Goal: Transaction & Acquisition: Purchase product/service

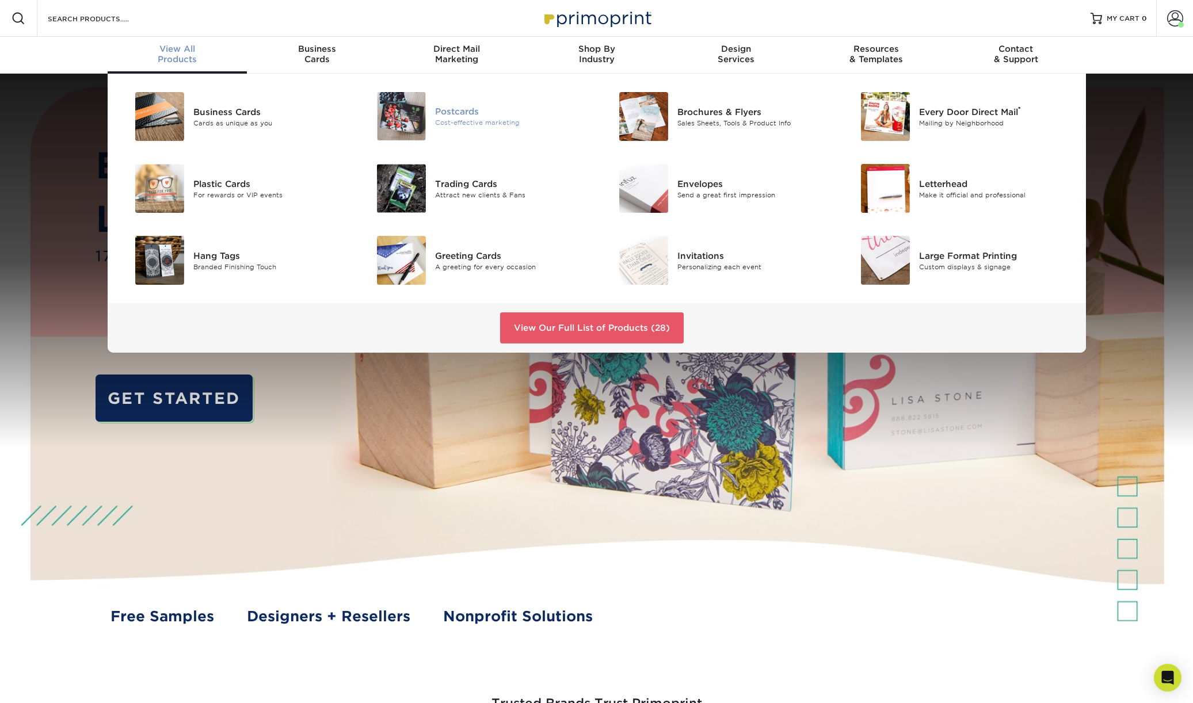
click at [475, 113] on div "Postcards" at bounding box center [511, 111] width 153 height 13
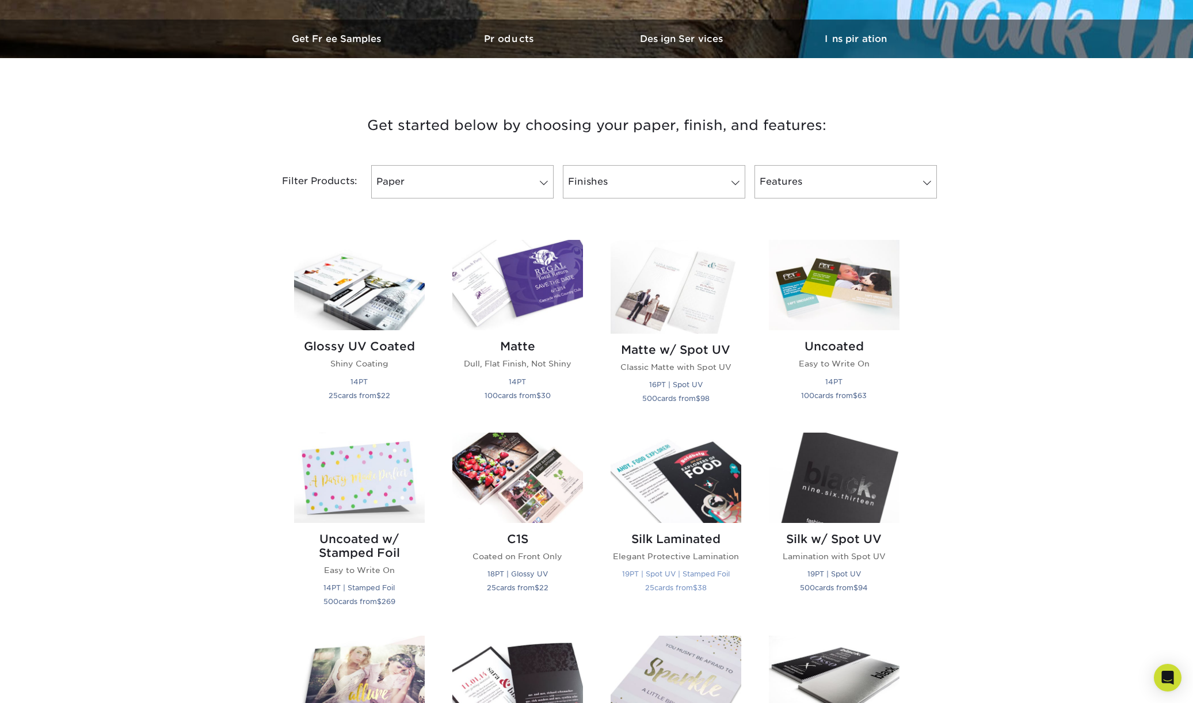
scroll to position [212, 0]
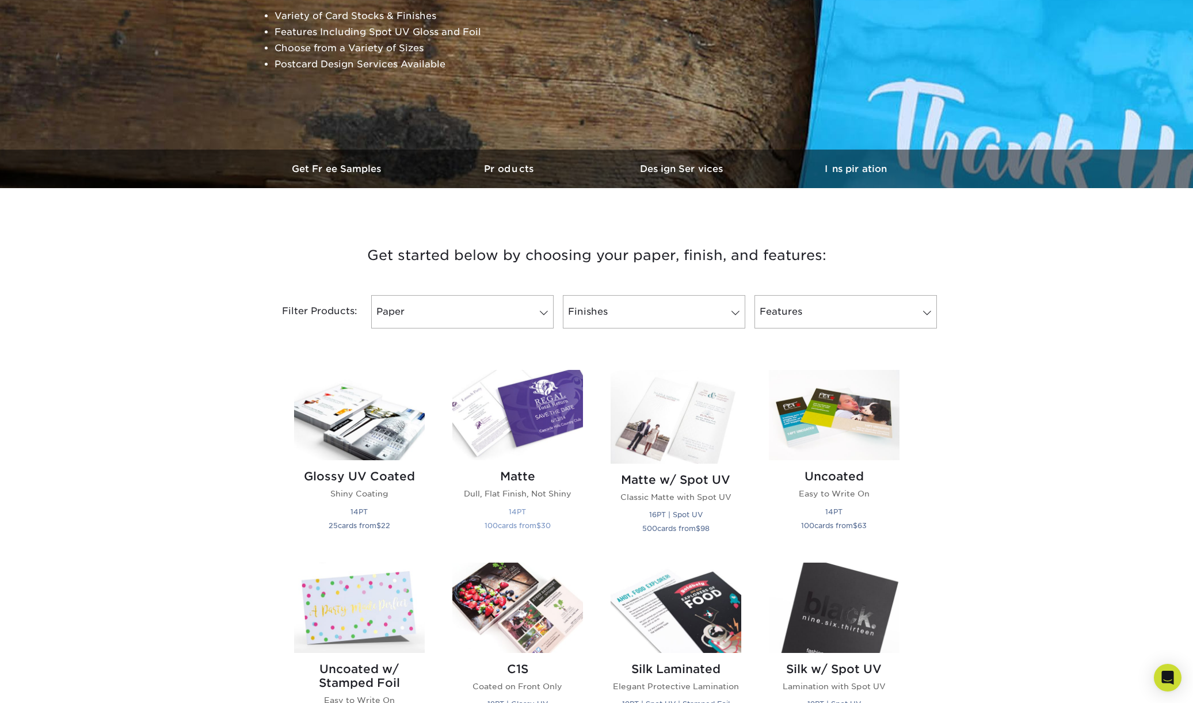
click at [517, 466] on div "Matte Dull, Flat Finish, Not Shiny 14PT 100 cards from $ 30" at bounding box center [517, 502] width 131 height 85
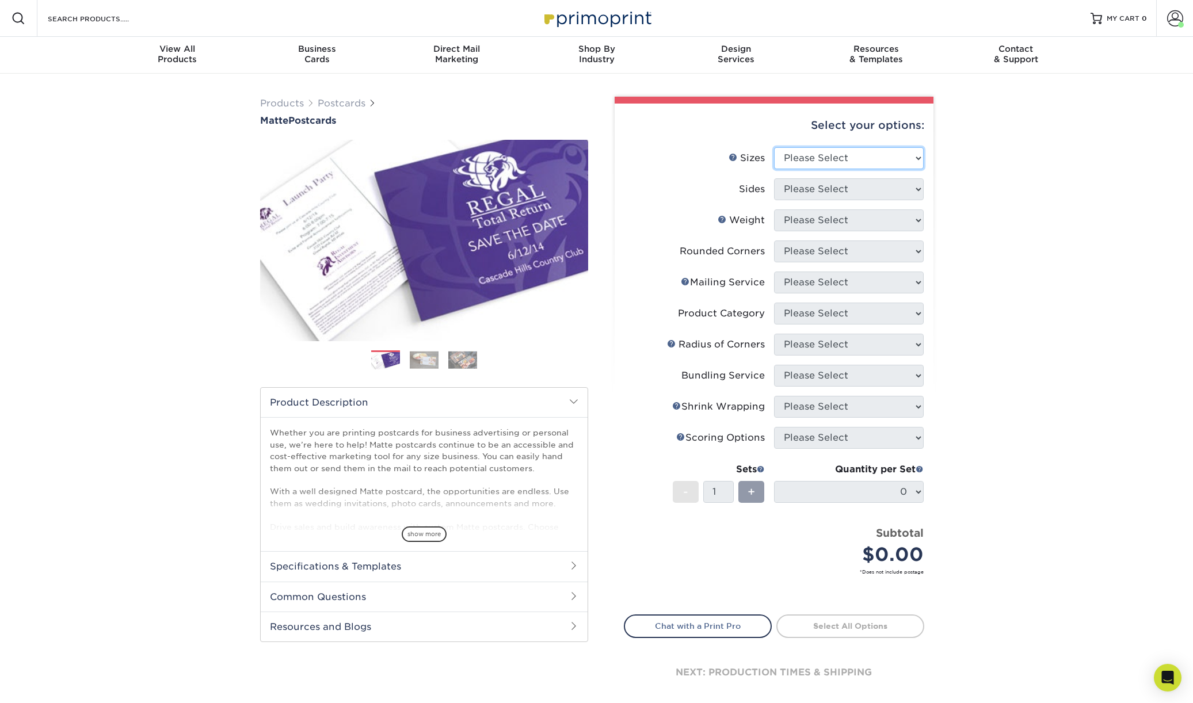
click at [857, 165] on select "Please Select 1.5" x 7" 2" x 4" 2" x 6" 2" x 7" 2" x 8" 2.12" x 5.5" 2.125" x 5…" at bounding box center [849, 158] width 150 height 22
